Goal: Find specific page/section: Find specific page/section

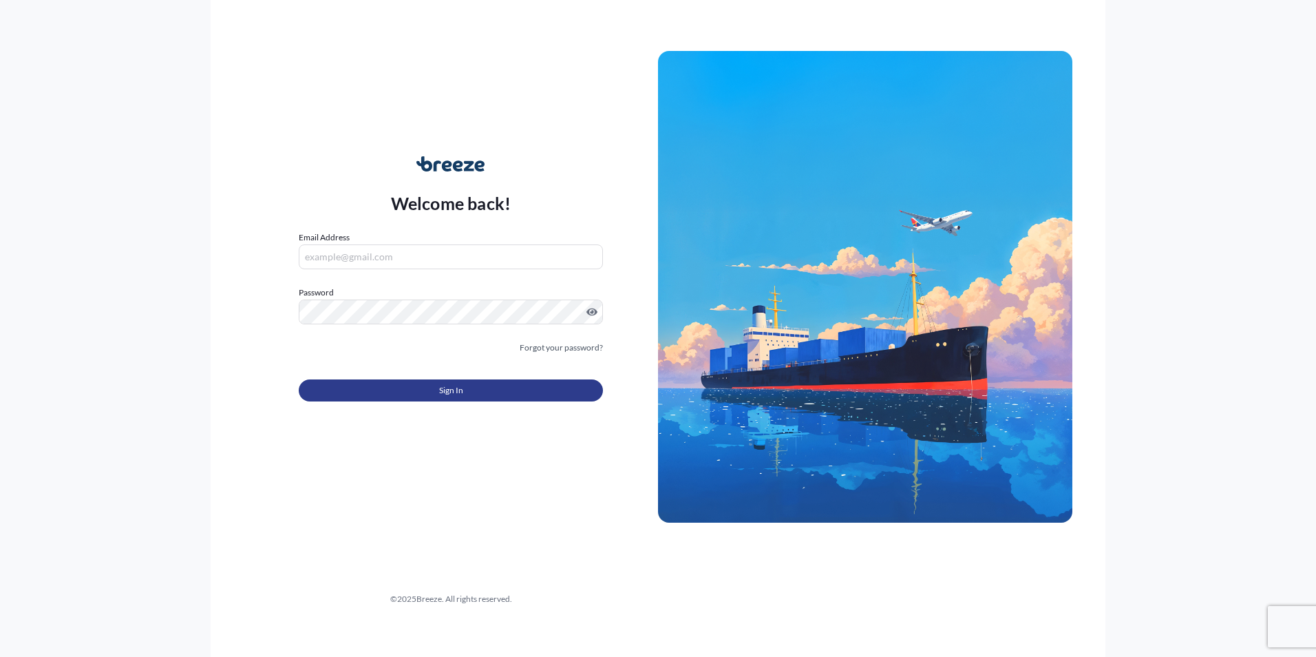
type input "[PERSON_NAME][EMAIL_ADDRESS][PERSON_NAME][DOMAIN_NAME]"
click at [445, 390] on span "Sign In" at bounding box center [451, 390] width 24 height 14
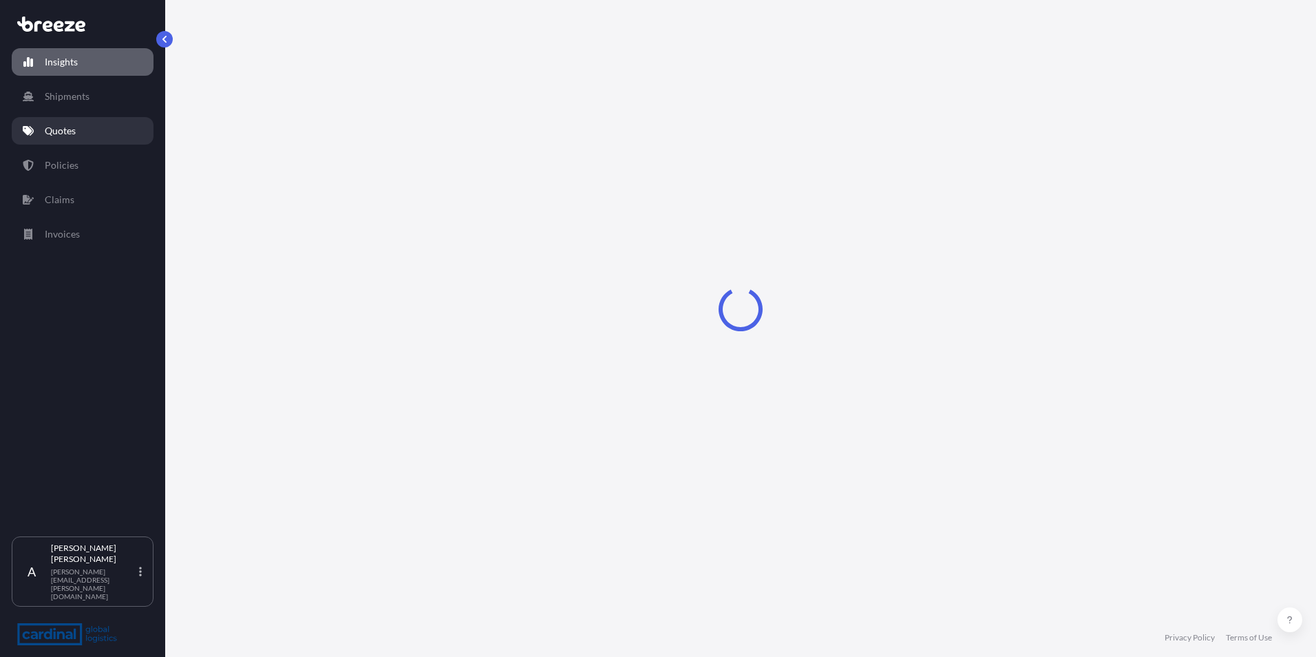
select select "2025"
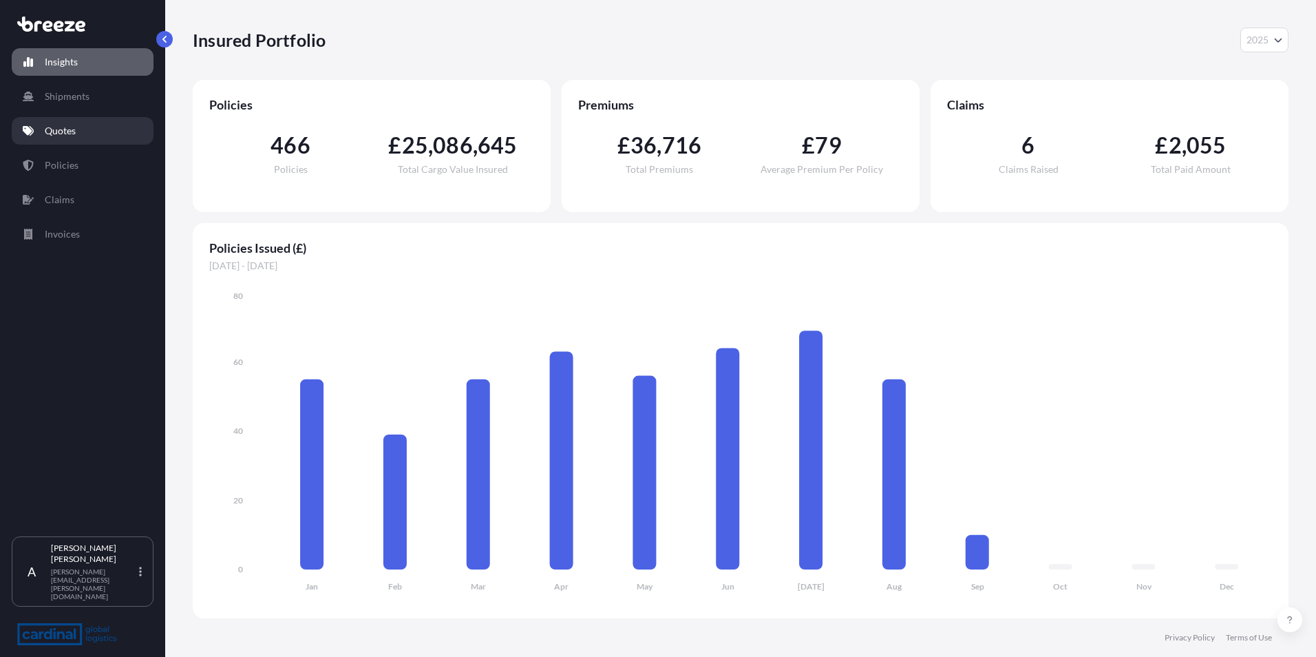
click at [70, 130] on p "Quotes" at bounding box center [60, 131] width 31 height 14
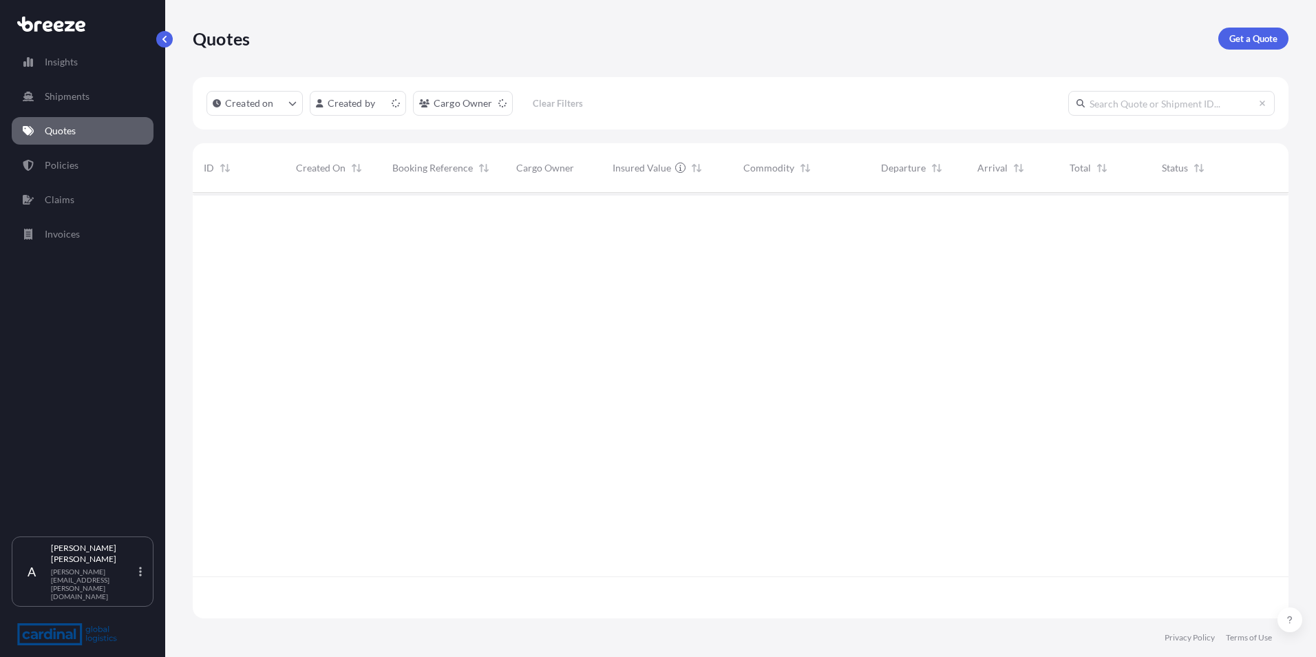
scroll to position [423, 1085]
click at [371, 98] on html "Insights Shipments Quotes Policies Claims Invoices A [PERSON_NAME] [PERSON_NAME…" at bounding box center [658, 328] width 1316 height 657
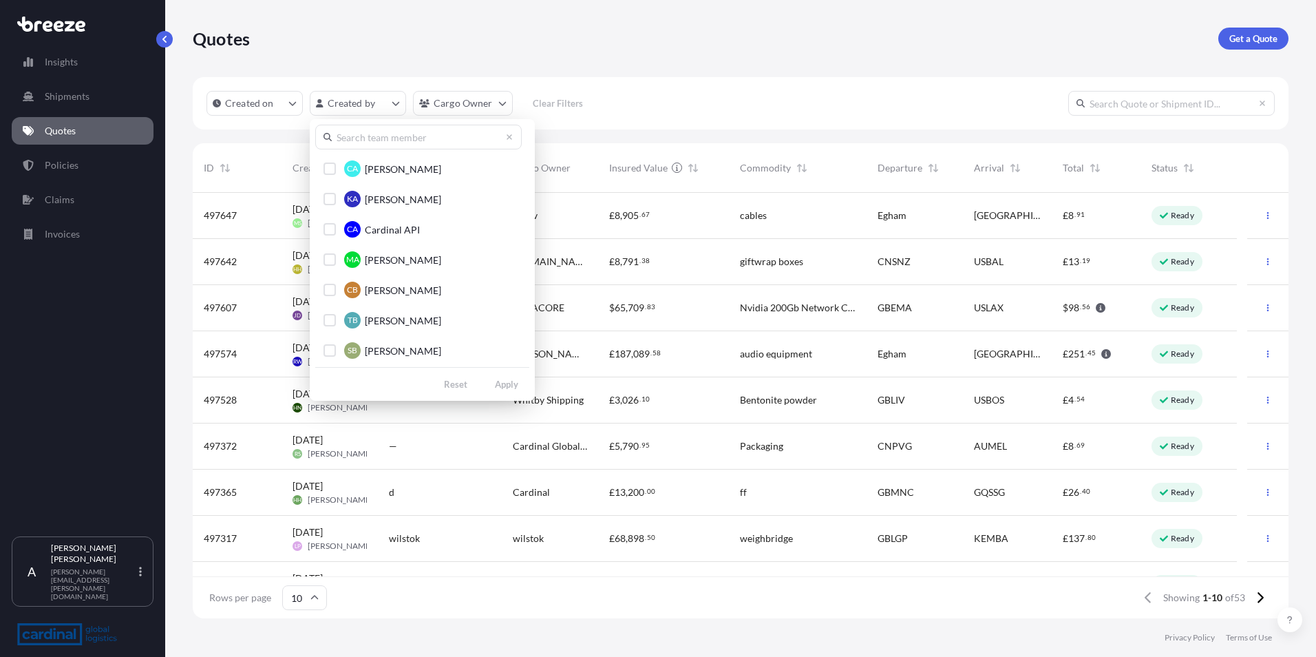
click at [370, 138] on input "text" at bounding box center [418, 137] width 206 height 25
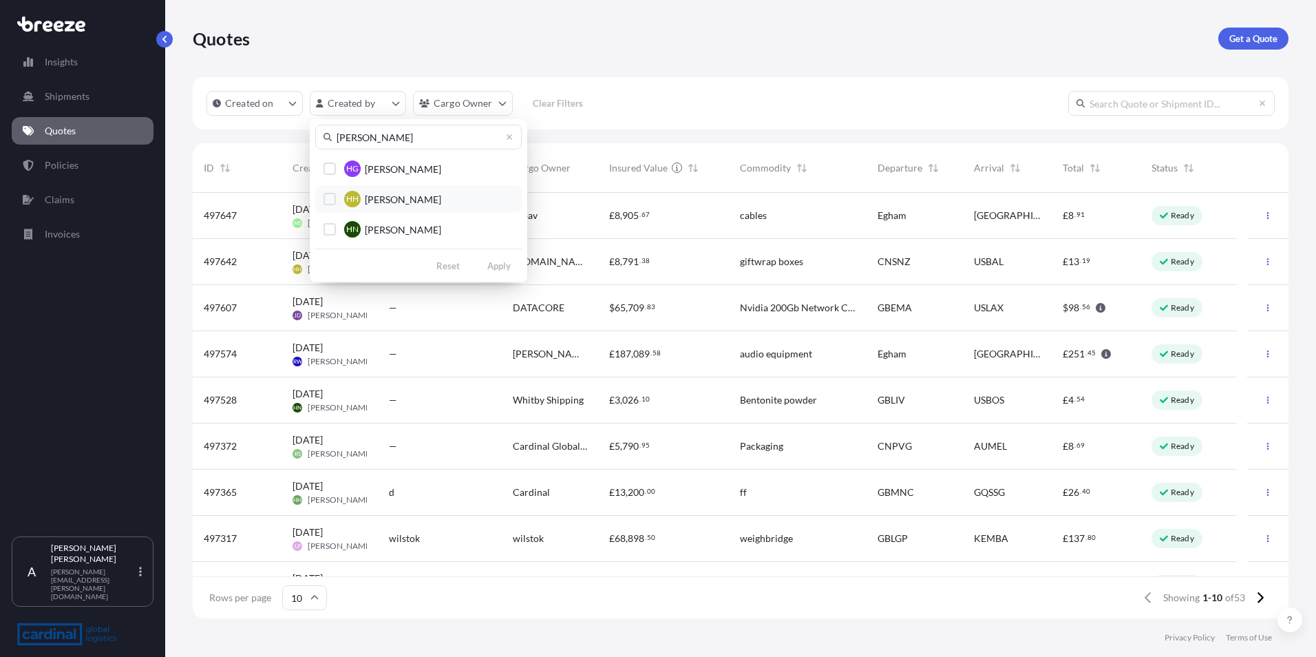
type input "[PERSON_NAME]"
click at [329, 200] on div "Select Option" at bounding box center [329, 199] width 12 height 12
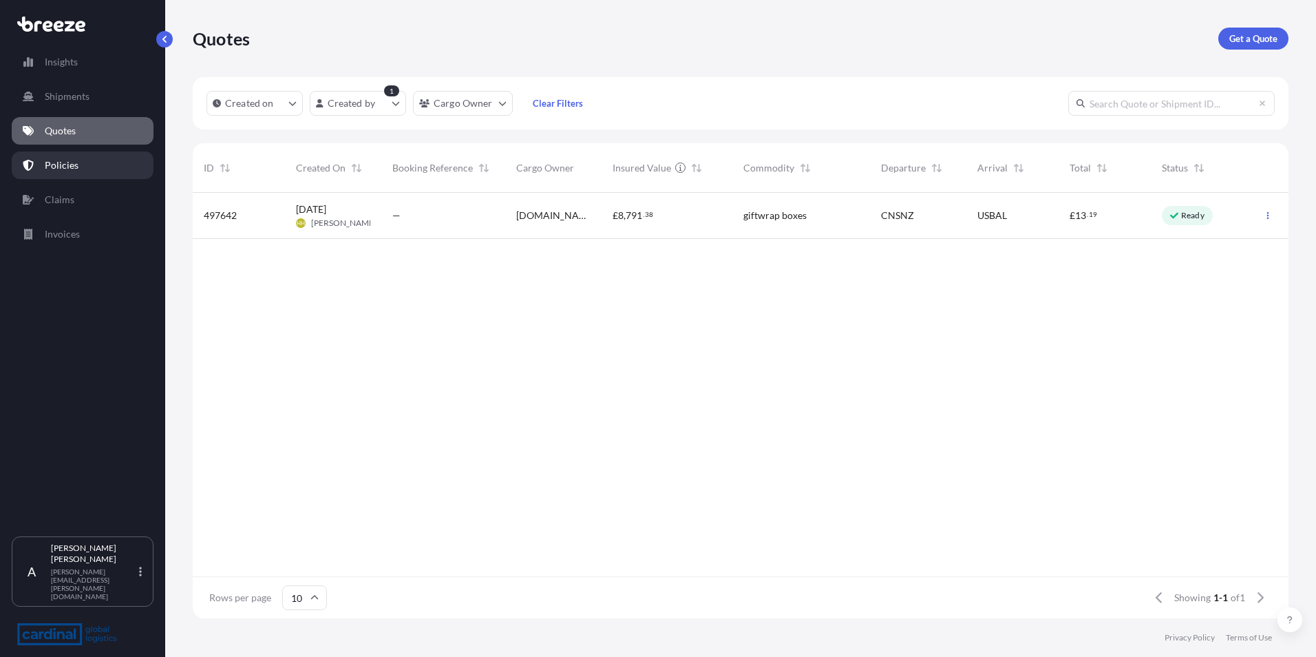
click at [61, 166] on p "Policies" at bounding box center [62, 165] width 34 height 14
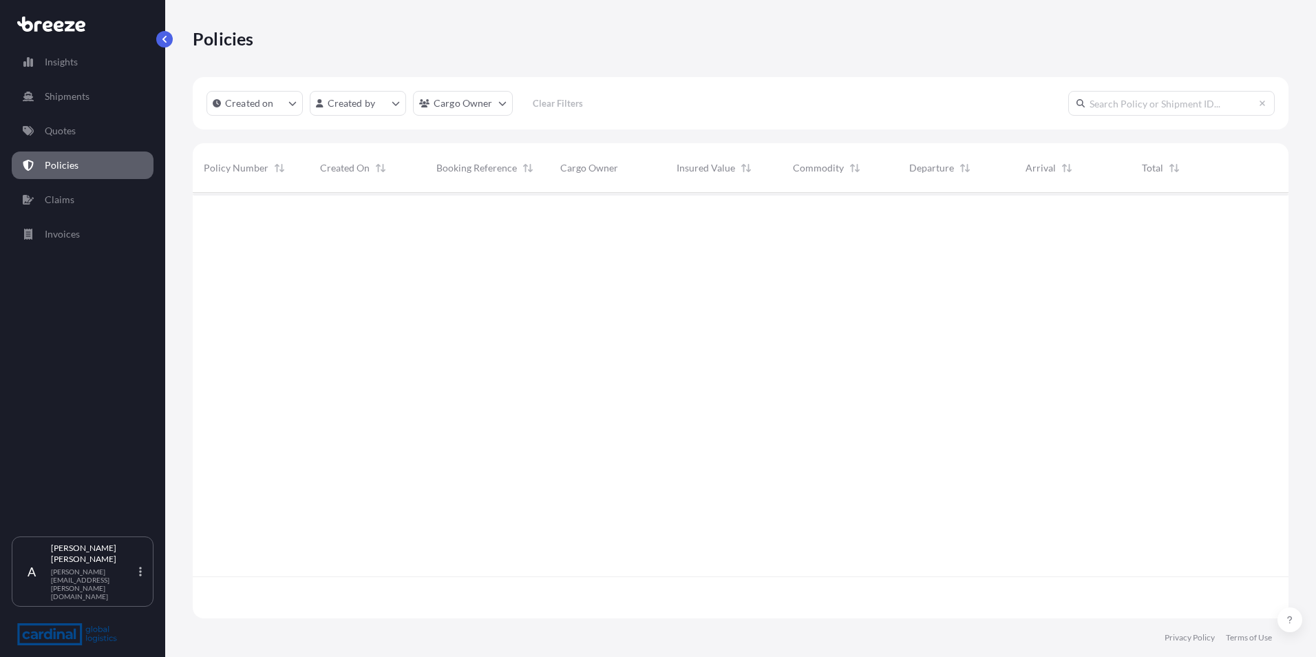
scroll to position [423, 1085]
click at [387, 100] on html "Insights Shipments Quotes Policies Claims Invoices A [PERSON_NAME] [PERSON_NAME…" at bounding box center [658, 328] width 1316 height 657
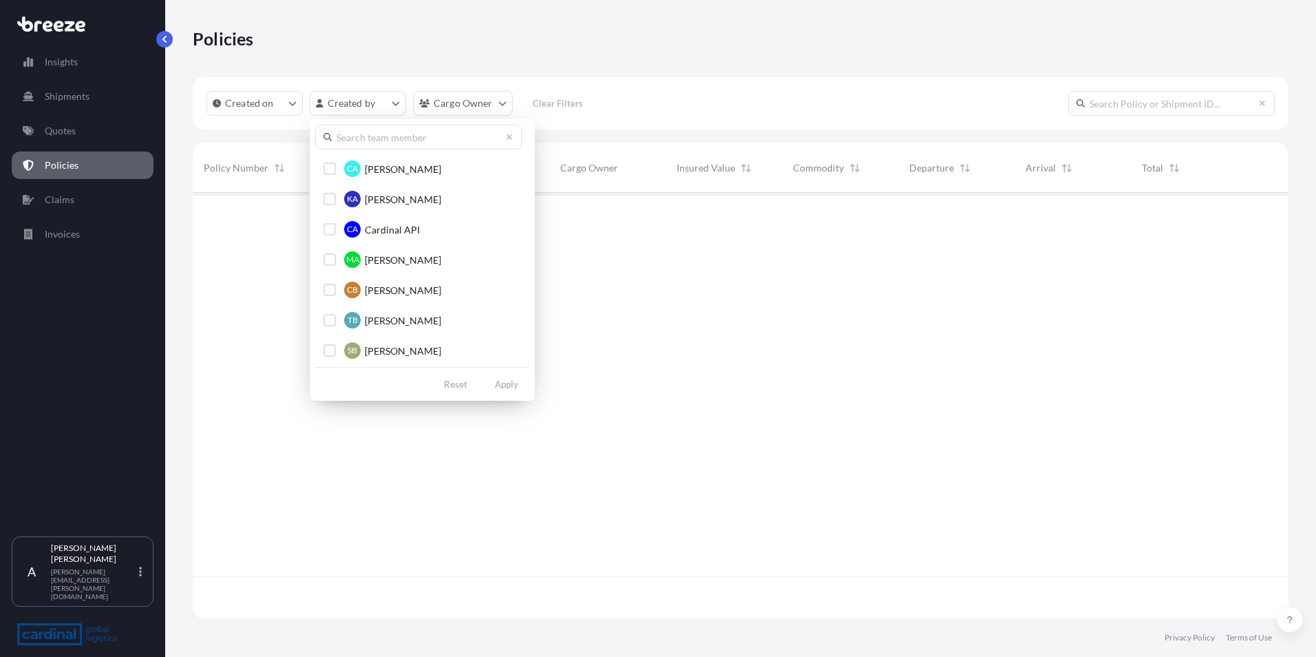
click at [385, 131] on input "text" at bounding box center [418, 137] width 206 height 25
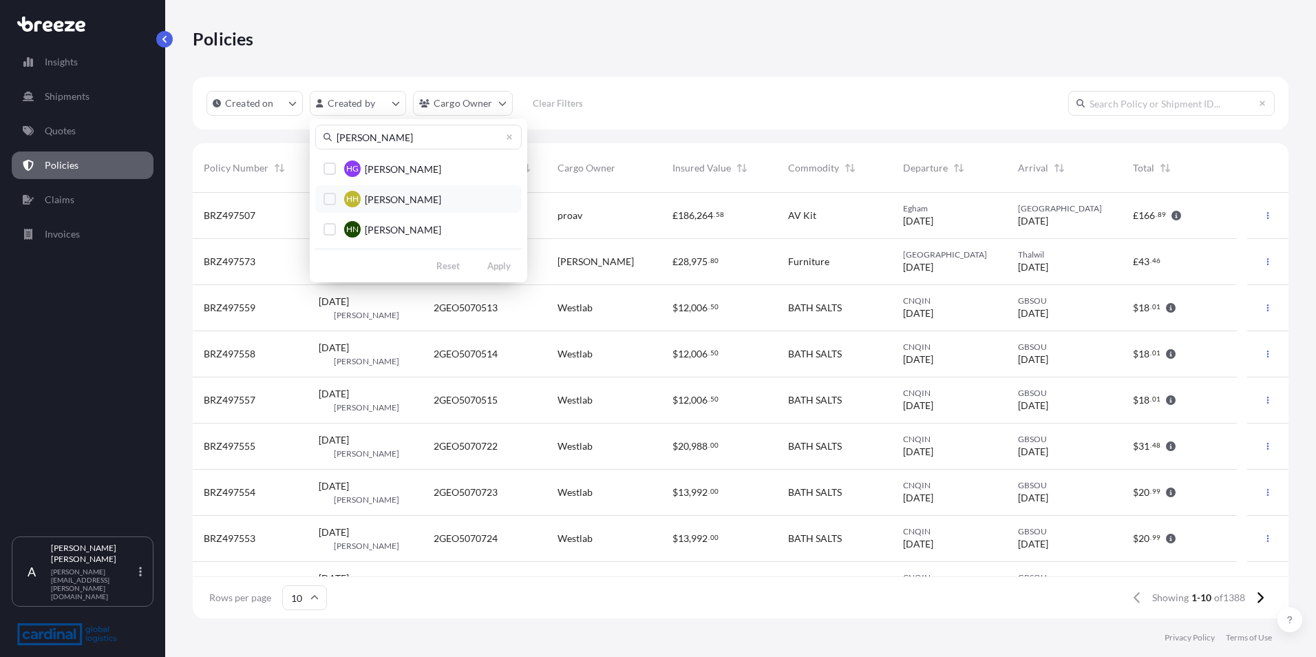
type input "[PERSON_NAME]"
click at [328, 201] on div "Select Option" at bounding box center [329, 199] width 12 height 12
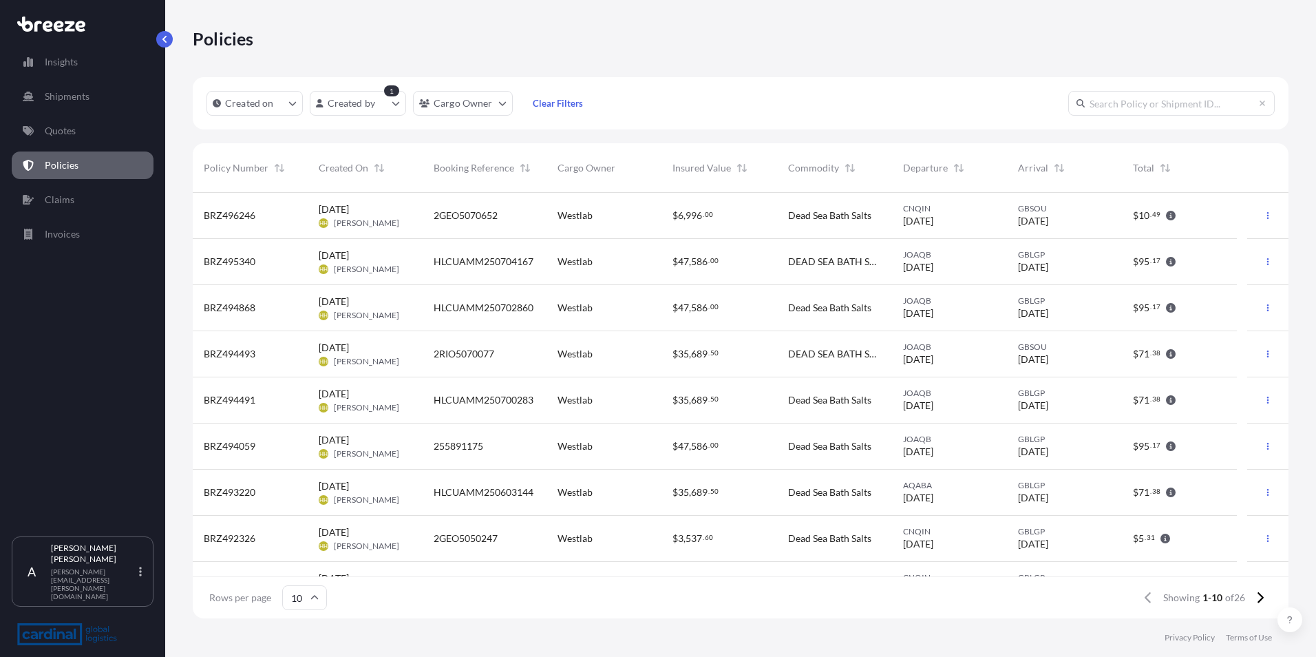
click at [438, 56] on div "Policies" at bounding box center [741, 38] width 1096 height 77
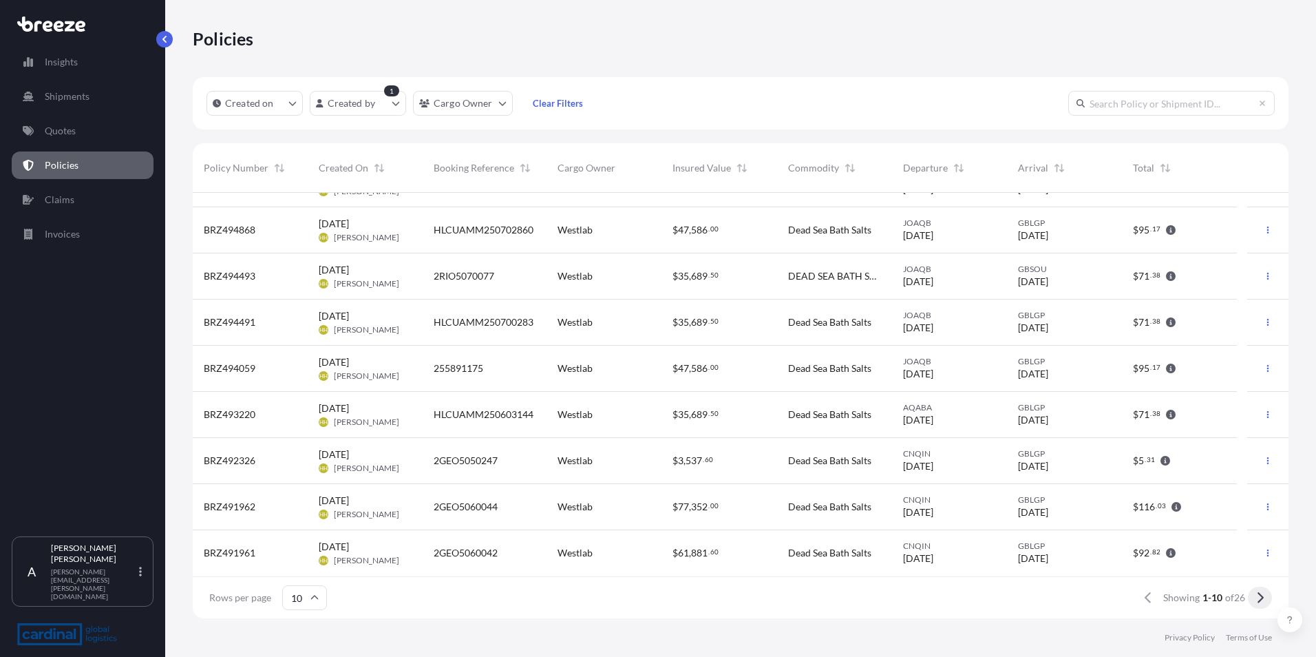
drag, startPoint x: 1258, startPoint y: 597, endPoint x: 1066, endPoint y: 554, distance: 196.7
click at [1259, 596] on icon at bounding box center [1260, 597] width 8 height 12
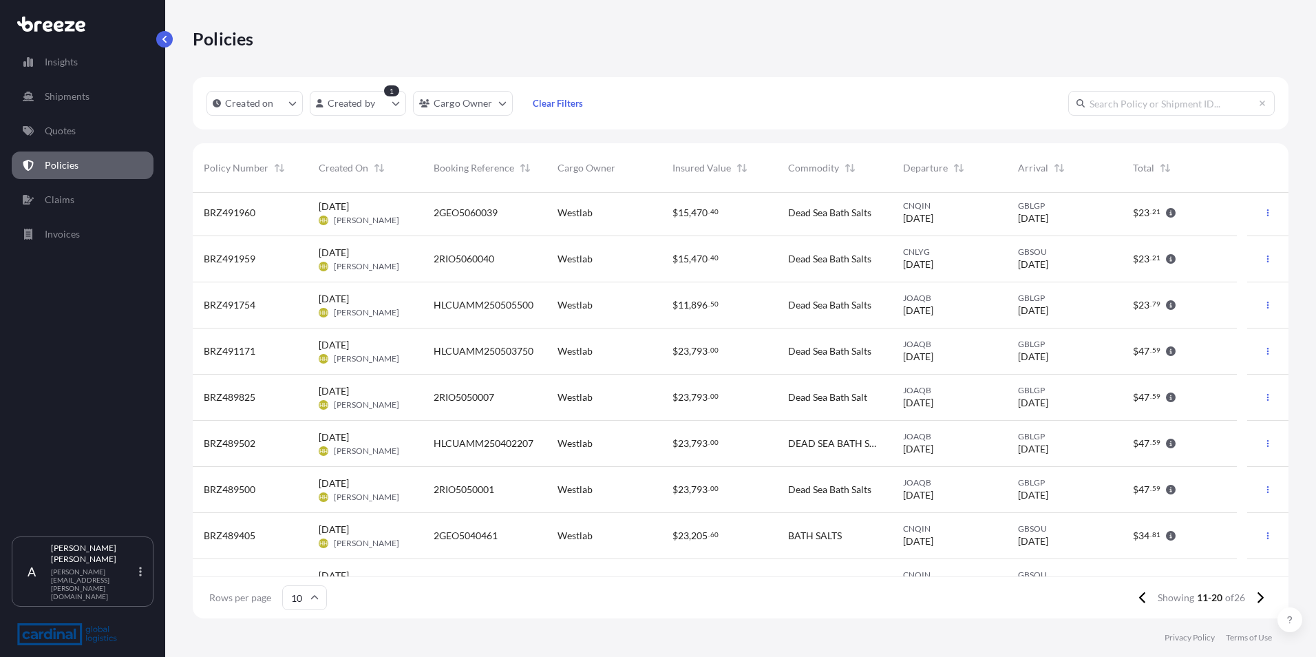
scroll to position [0, 0]
click at [1142, 596] on icon at bounding box center [1143, 597] width 8 height 12
click at [195, 429] on div "BRZ494059" at bounding box center [250, 446] width 115 height 46
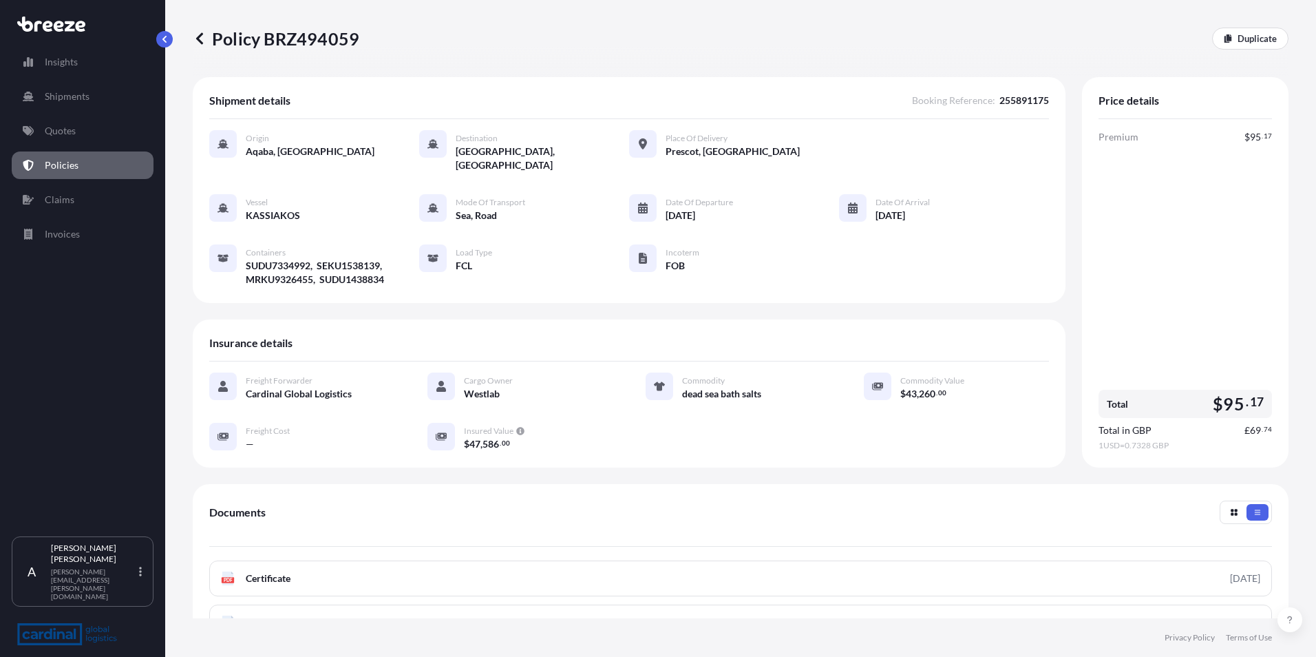
click at [56, 160] on p "Policies" at bounding box center [62, 165] width 34 height 14
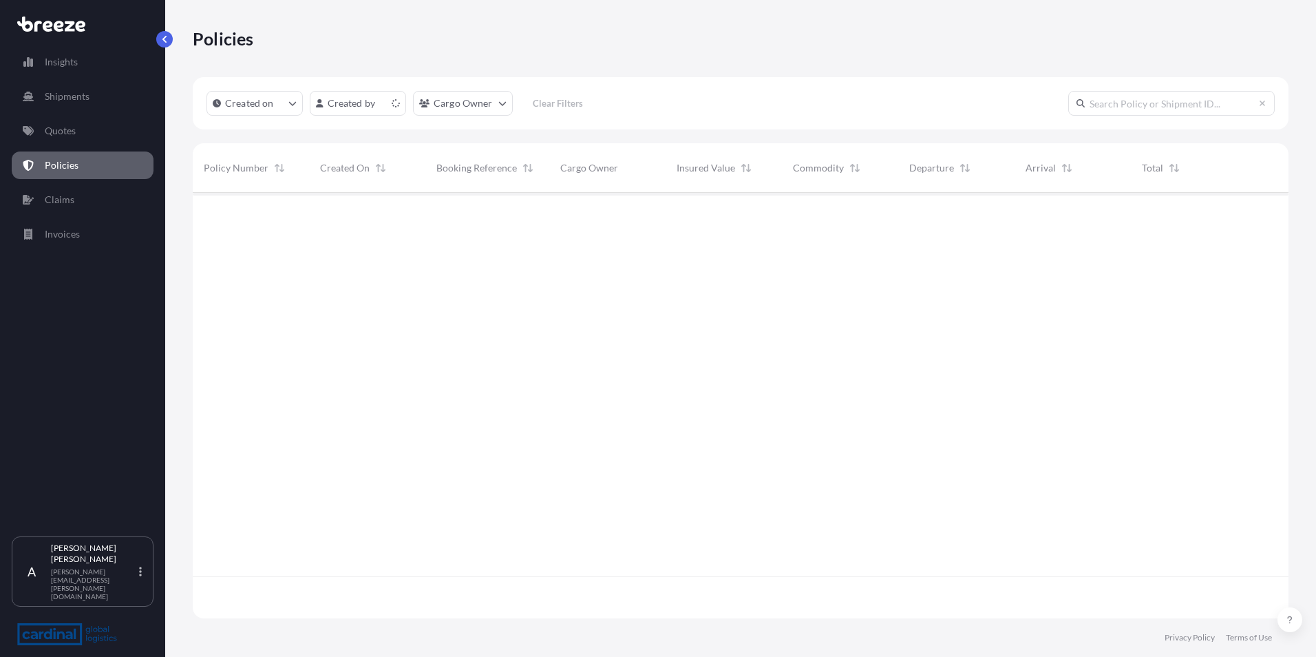
scroll to position [423, 1085]
click at [373, 99] on html "Insights Shipments Quotes Policies Claims Invoices A [PERSON_NAME] [PERSON_NAME…" at bounding box center [658, 328] width 1316 height 657
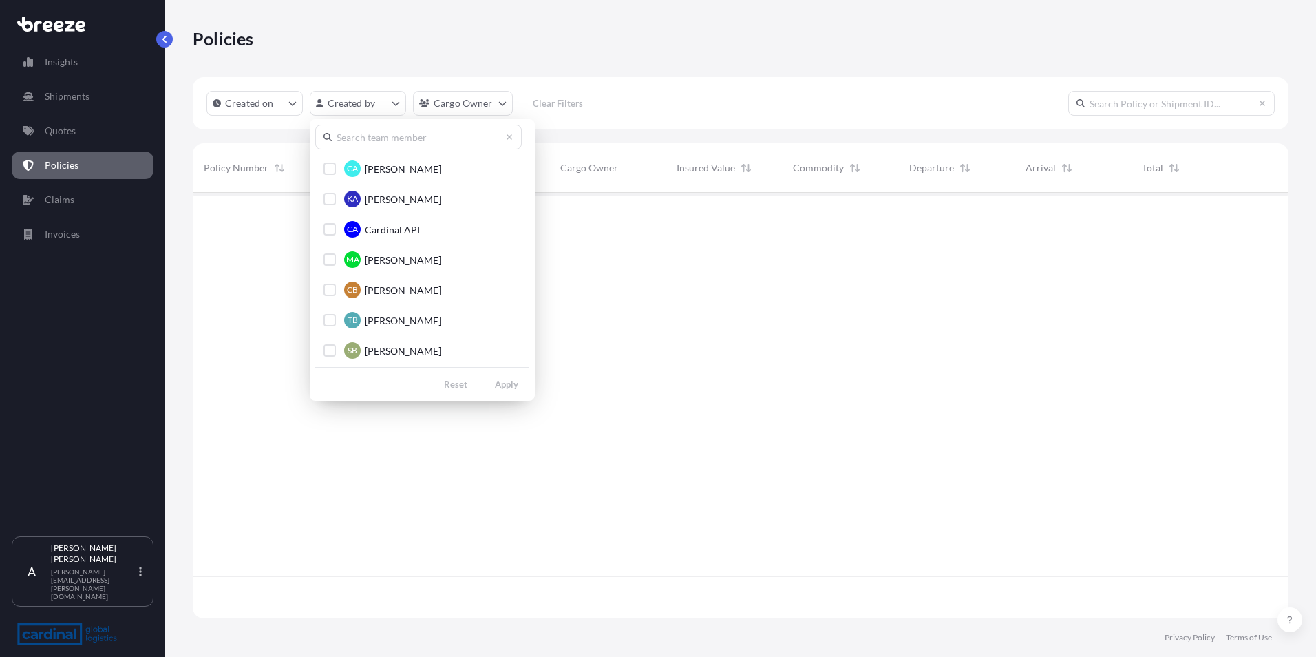
click at [377, 142] on input "text" at bounding box center [418, 137] width 206 height 25
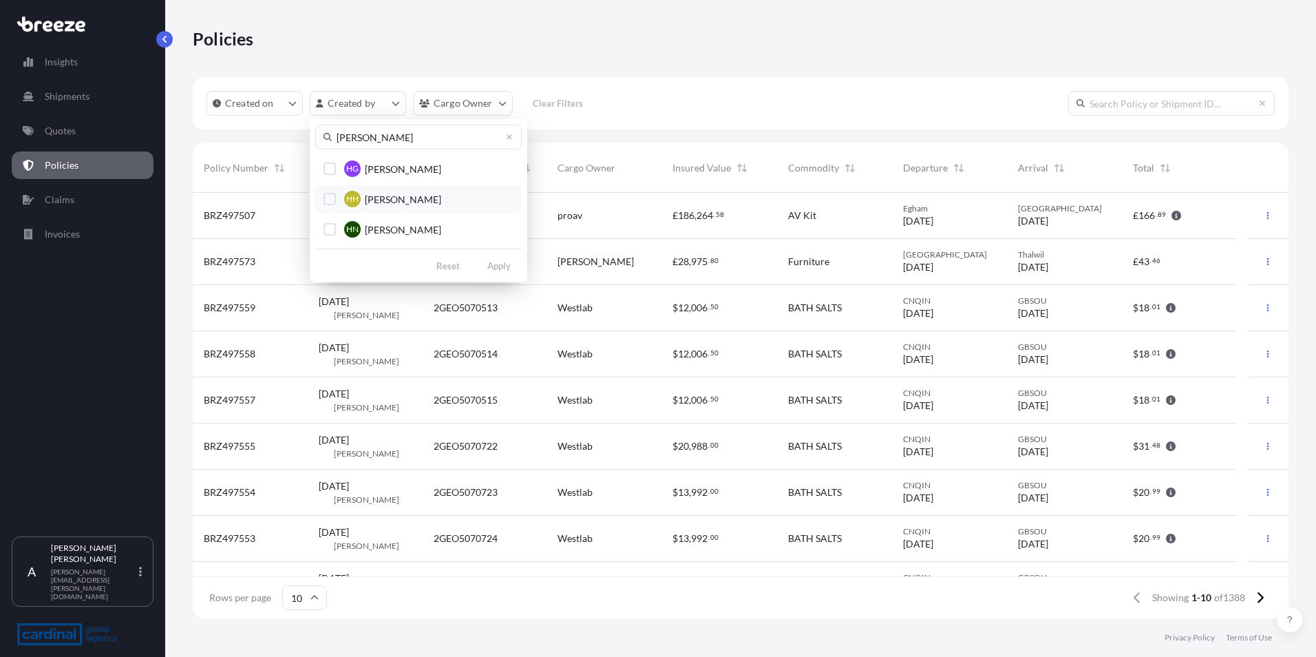
type input "[PERSON_NAME]"
click at [363, 200] on button "[PERSON_NAME]" at bounding box center [418, 199] width 206 height 28
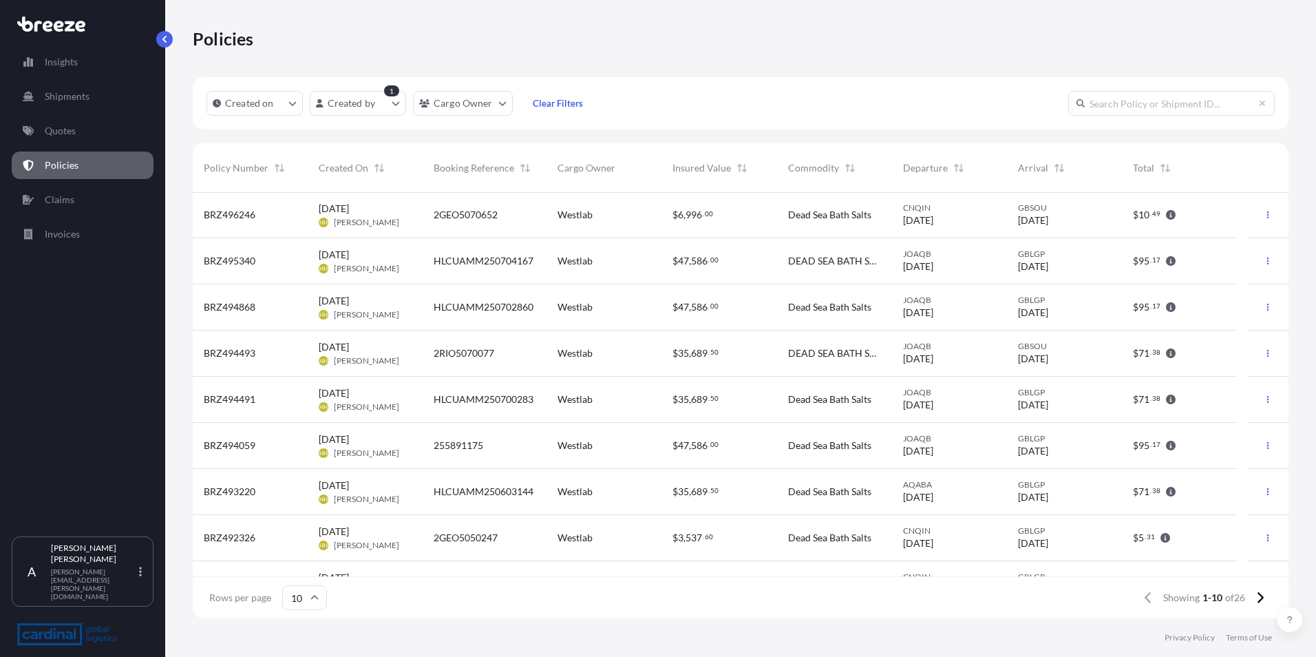
scroll to position [0, 0]
click at [1262, 595] on icon at bounding box center [1260, 597] width 8 height 12
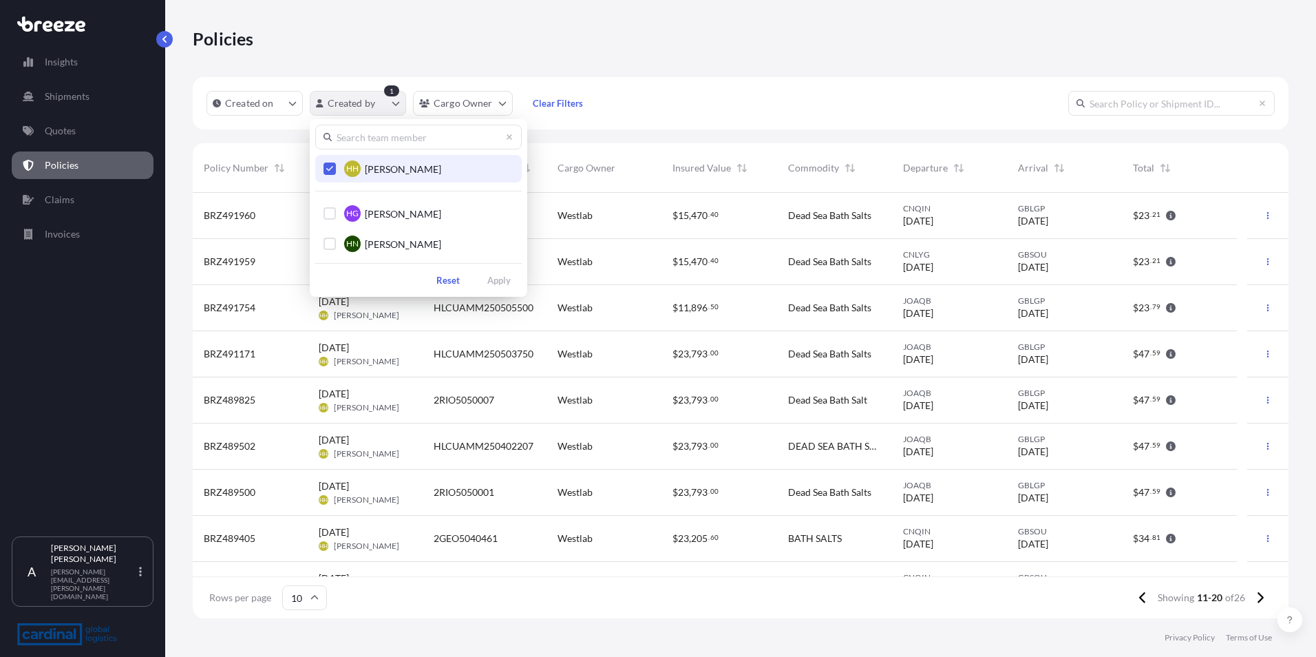
click at [394, 109] on html "Insights Shipments Quotes Policies Claims Invoices A [PERSON_NAME] [PERSON_NAME…" at bounding box center [658, 328] width 1316 height 657
click at [338, 141] on input "text" at bounding box center [418, 137] width 206 height 25
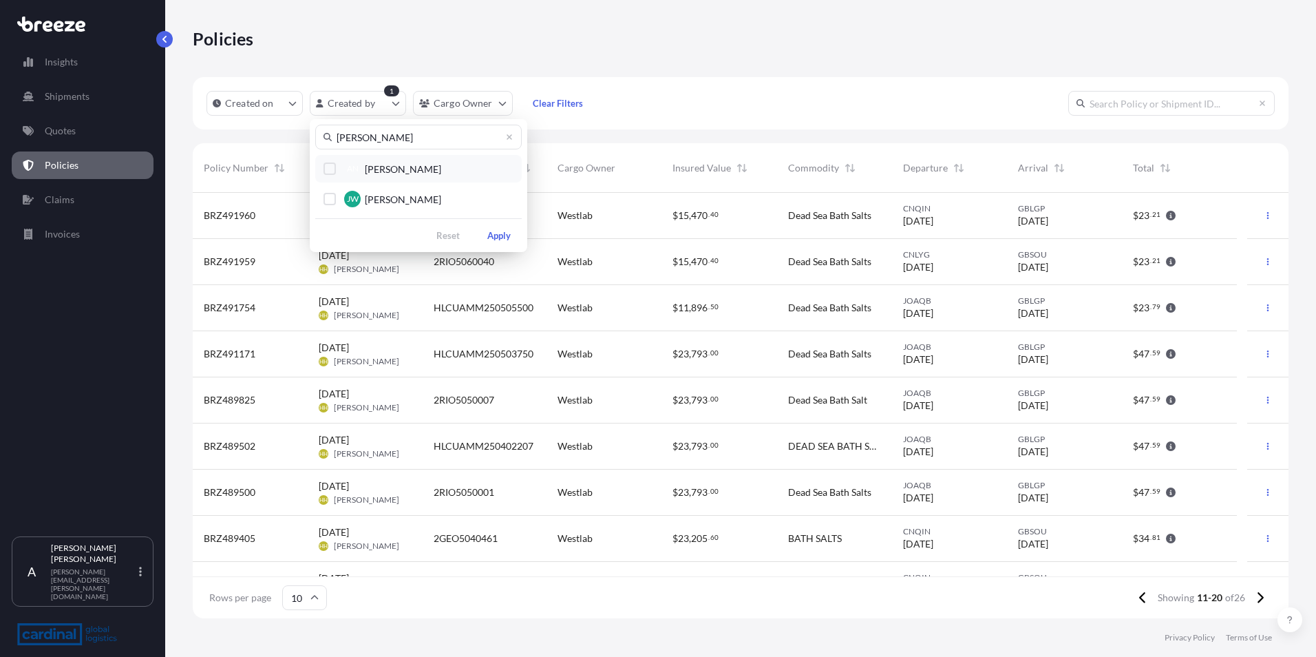
type input "[PERSON_NAME]"
click at [328, 169] on div "Select Option" at bounding box center [329, 168] width 12 height 12
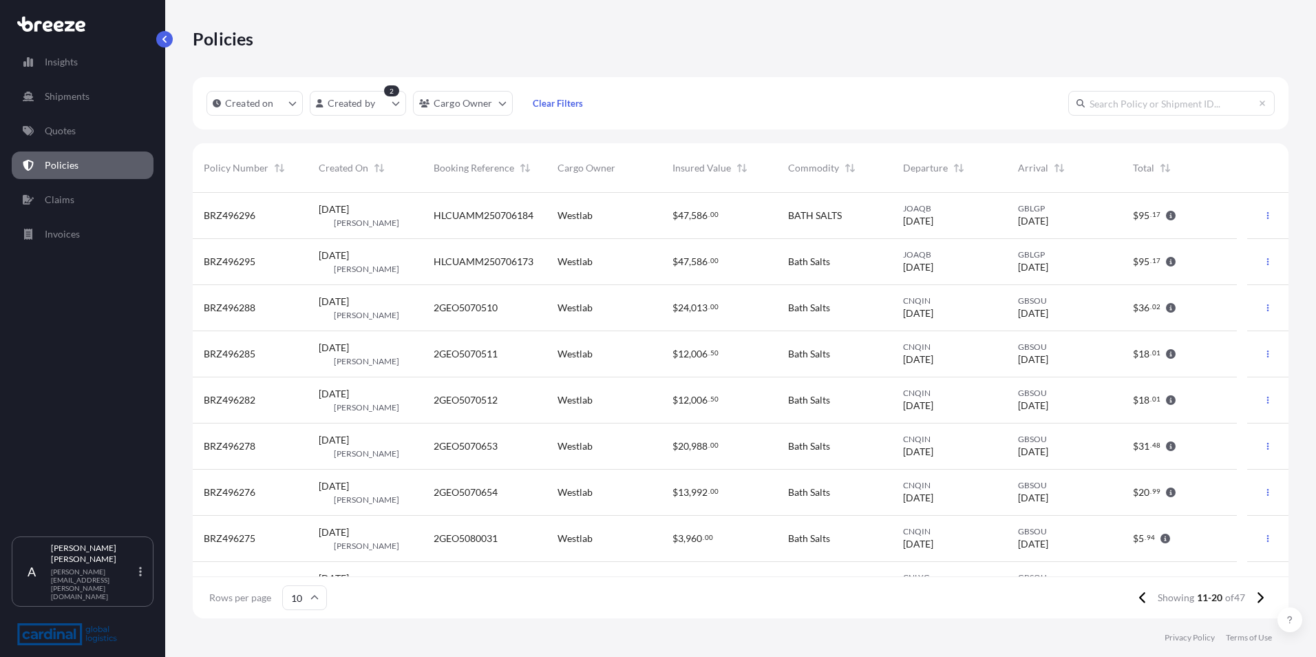
click at [473, 266] on span "HLCUAMM250706173" at bounding box center [484, 262] width 100 height 14
